Goal: Communication & Community: Connect with others

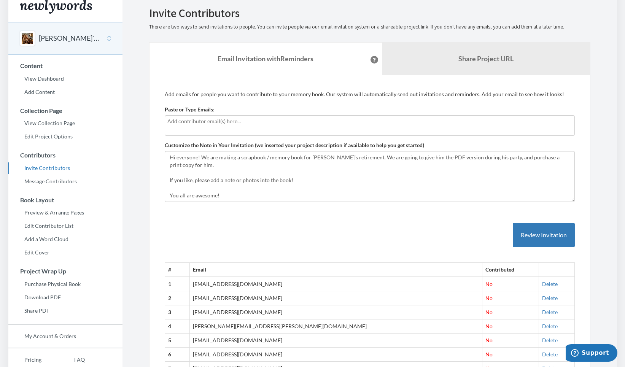
scroll to position [9, 0]
click at [315, 124] on input "text" at bounding box center [368, 121] width 403 height 8
click at [290, 95] on p "Add emails for people you want to contribute to your memory book. Our system wi…" at bounding box center [370, 94] width 410 height 8
click at [403, 68] on link "Share Project URL" at bounding box center [486, 58] width 208 height 33
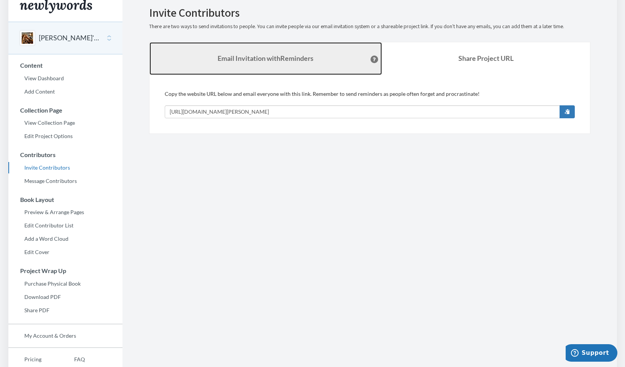
click at [330, 71] on link "Email Invitation with Reminders" at bounding box center [265, 58] width 232 height 33
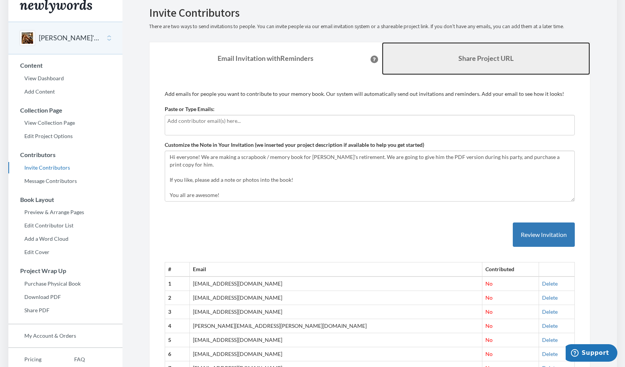
click at [424, 65] on link "Share Project URL" at bounding box center [486, 58] width 208 height 33
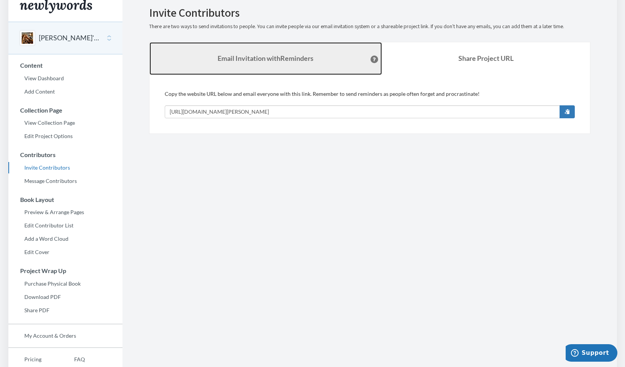
click at [325, 71] on link "Email Invitation with Reminders" at bounding box center [265, 58] width 232 height 33
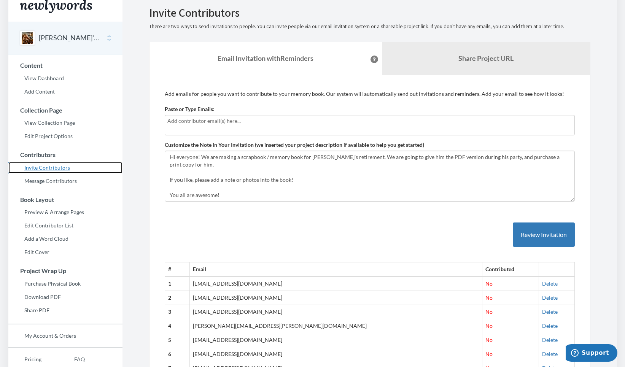
click at [57, 167] on link "Invite Contributors" at bounding box center [65, 167] width 114 height 11
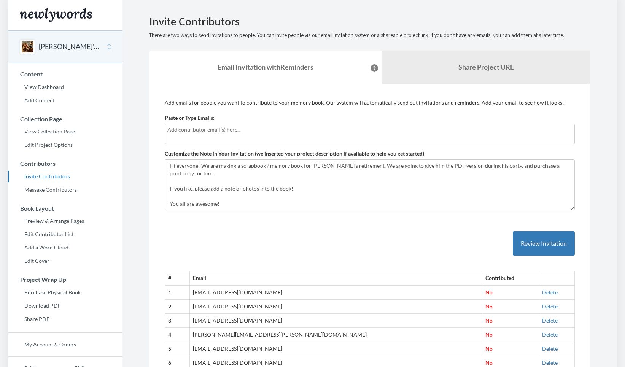
click at [197, 133] on body "Main menu [PERSON_NAME]'s Retirement! Select a project [PERSON_NAME]'s Retireme…" at bounding box center [312, 183] width 625 height 367
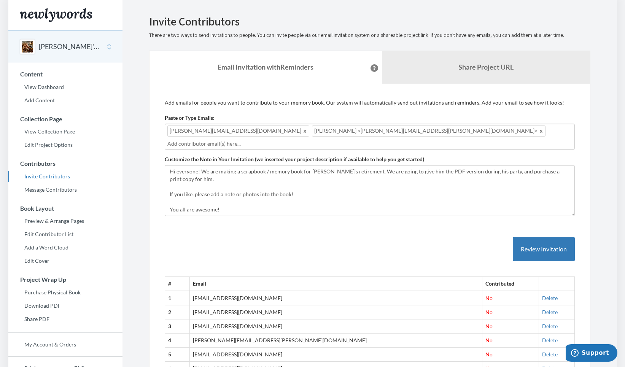
click at [373, 140] on input "text" at bounding box center [368, 144] width 403 height 8
click at [363, 140] on input "text" at bounding box center [368, 144] width 403 height 8
click at [401, 140] on input "text" at bounding box center [368, 144] width 403 height 8
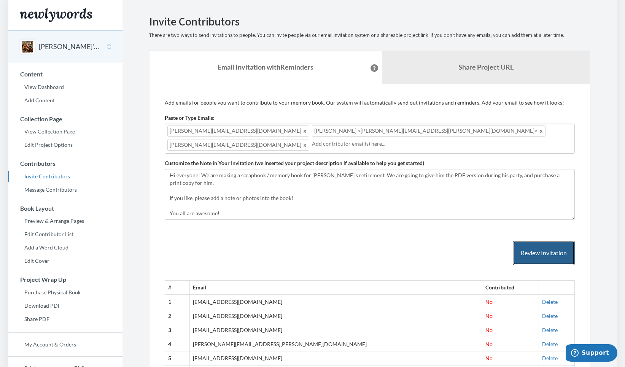
click at [534, 245] on button "Review Invitation" at bounding box center [543, 253] width 62 height 25
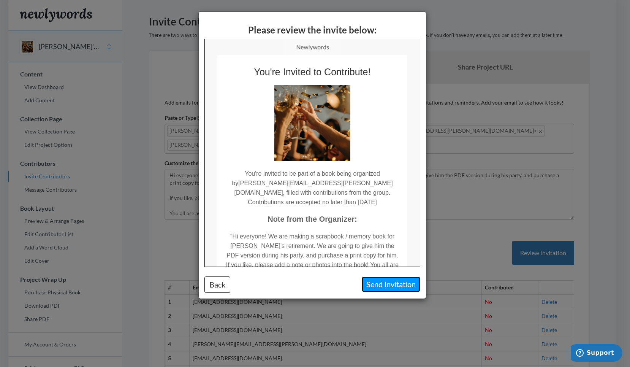
click at [398, 281] on button "Send Invitation" at bounding box center [391, 284] width 59 height 16
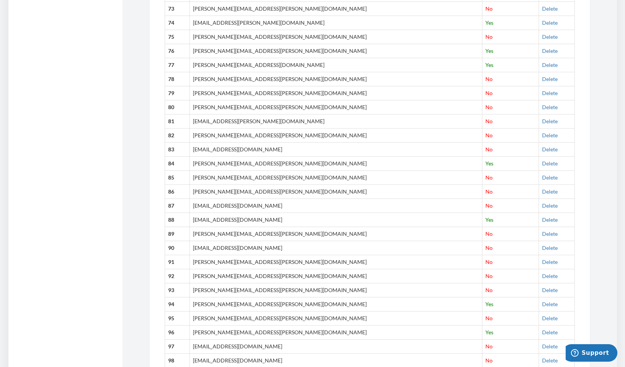
scroll to position [1415, 0]
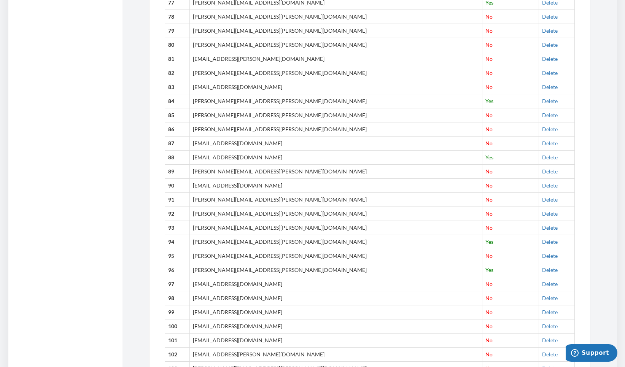
click at [306, 256] on td "[PERSON_NAME][EMAIL_ADDRESS][PERSON_NAME][DOMAIN_NAME]" at bounding box center [336, 256] width 292 height 14
drag, startPoint x: 234, startPoint y: 252, endPoint x: 292, endPoint y: 255, distance: 58.6
click at [292, 255] on td "[PERSON_NAME][EMAIL_ADDRESS][PERSON_NAME][DOMAIN_NAME]" at bounding box center [336, 256] width 292 height 14
drag, startPoint x: 273, startPoint y: 258, endPoint x: 310, endPoint y: 257, distance: 37.3
click at [310, 257] on td "[PERSON_NAME][EMAIL_ADDRESS][PERSON_NAME][DOMAIN_NAME]" at bounding box center [336, 256] width 292 height 14
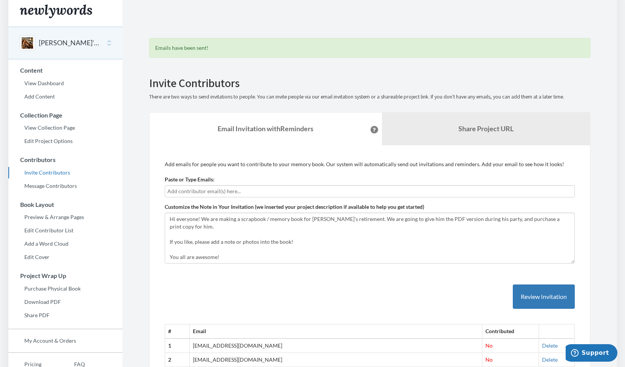
scroll to position [0, 0]
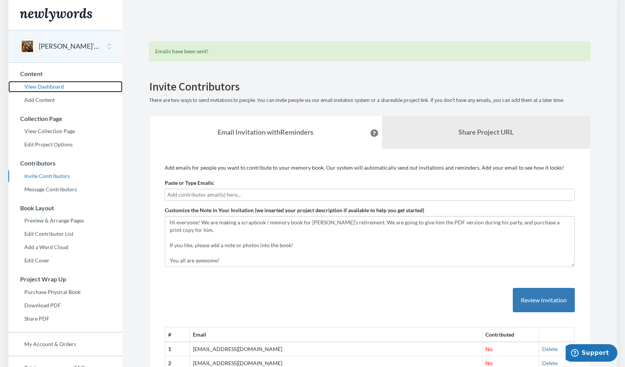
click at [45, 86] on link "View Dashboard" at bounding box center [65, 86] width 114 height 11
